Goal: Task Accomplishment & Management: Manage account settings

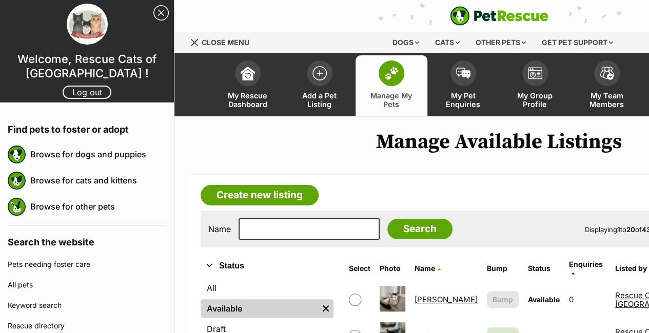
scroll to position [461, 0]
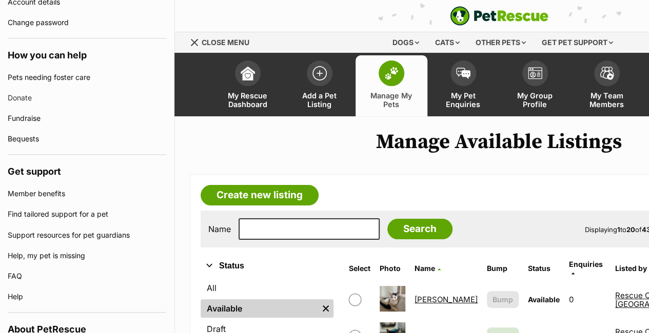
click at [194, 42] on span "Menu" at bounding box center [194, 42] width 7 height 7
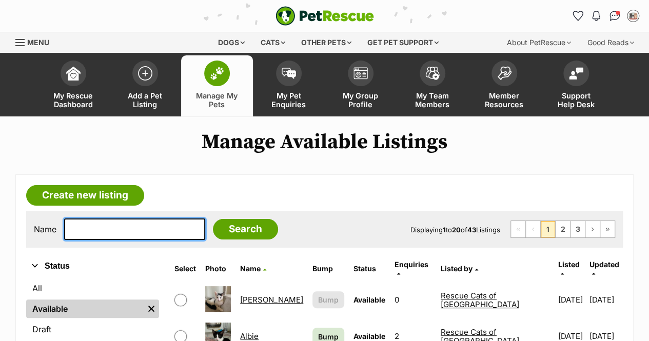
click at [105, 223] on input "text" at bounding box center [134, 229] width 141 height 22
type input "clementine"
click at [213, 219] on input "Search" at bounding box center [245, 229] width 65 height 21
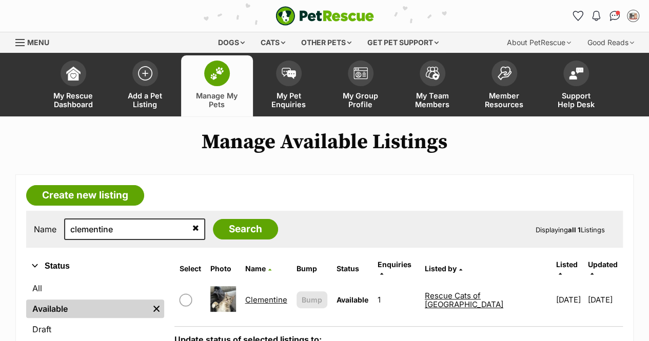
click at [254, 295] on link "Clementine" at bounding box center [266, 300] width 42 height 10
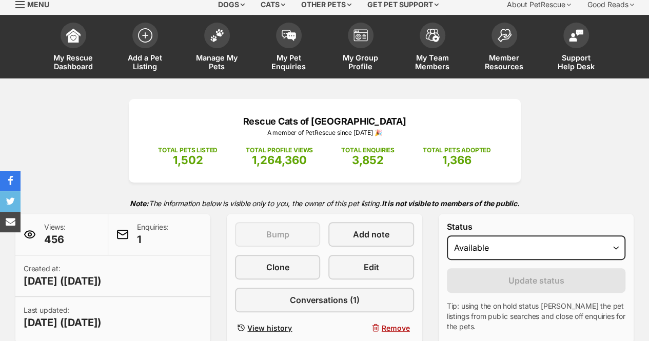
scroll to position [103, 0]
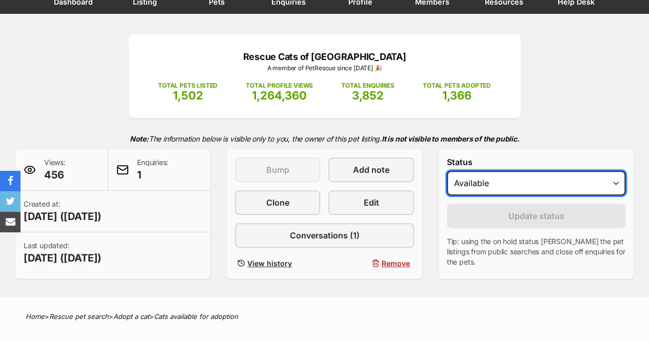
click at [503, 186] on select "Draft - not available as listing has enquires Available On hold Adopted" at bounding box center [536, 183] width 178 height 25
select select "rehomed"
click at [447, 171] on select "Draft - not available as listing has enquires Available On hold Adopted" at bounding box center [536, 183] width 178 height 25
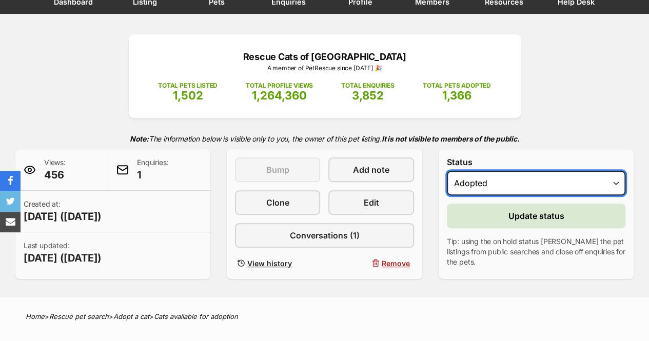
scroll to position [0, 0]
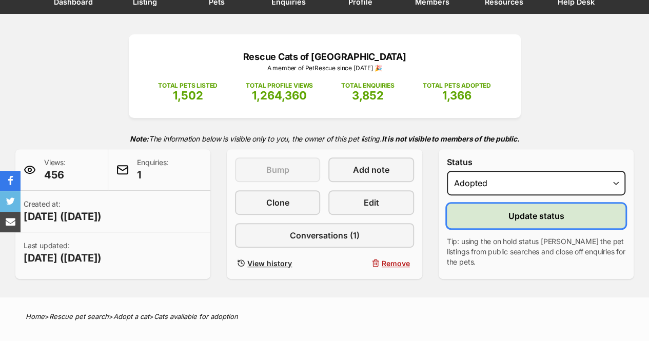
click at [515, 221] on span "Update status" at bounding box center [536, 216] width 56 height 12
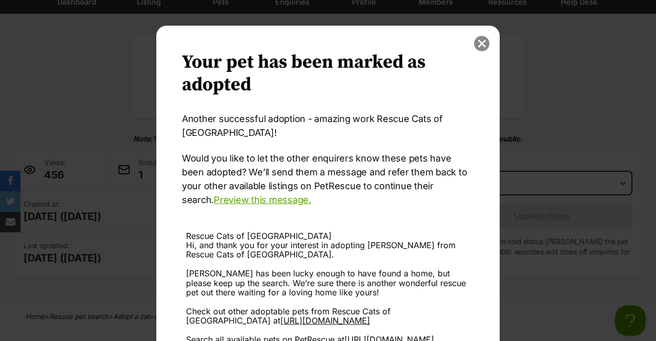
click at [474, 45] on button "close" at bounding box center [481, 43] width 15 height 15
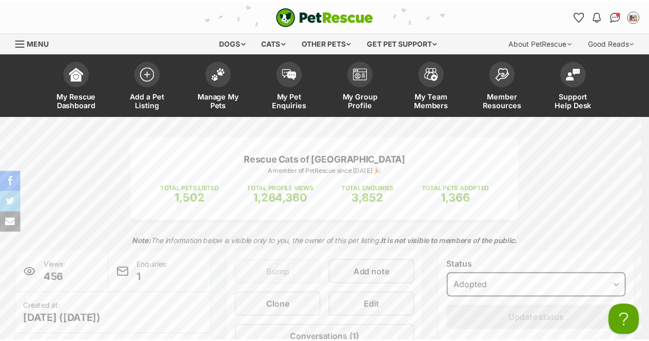
scroll to position [103, 0]
